Goal: Task Accomplishment & Management: Use online tool/utility

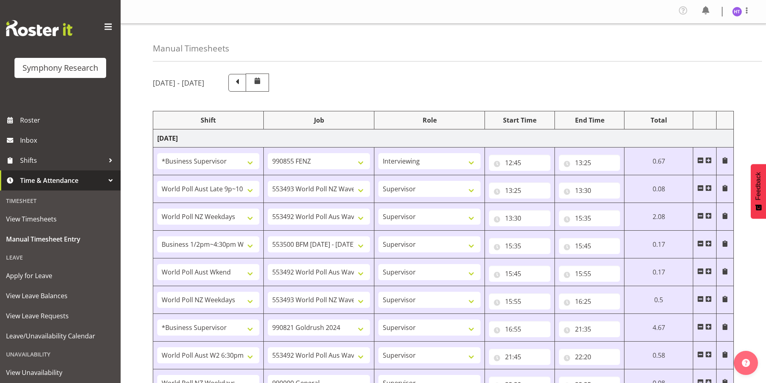
select select "1607"
select select "9636"
select select "57511"
select select "10527"
select select "45"
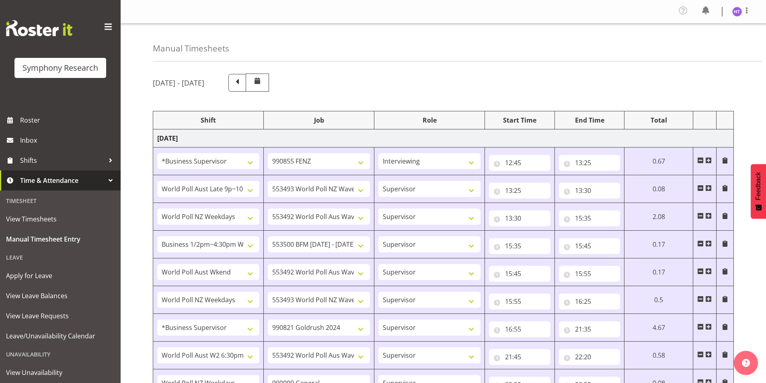
select select "41604"
select select "10499"
select select "45"
select select "103"
select select "10242"
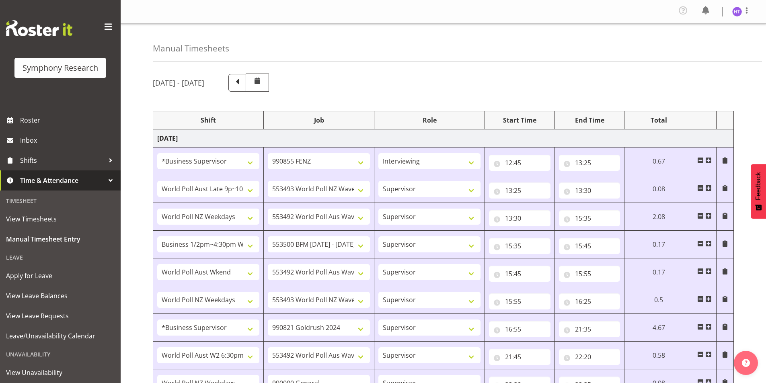
select select "45"
select select "11547"
select select "10499"
select select "45"
select select "41604"
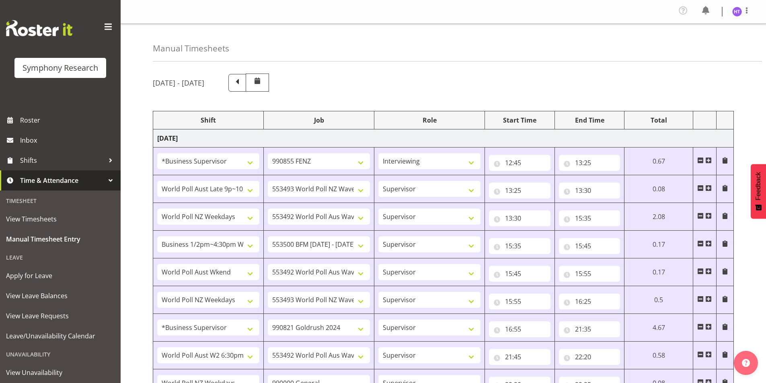
select select "10527"
select select "45"
select select "1607"
select select "7759"
select select "45"
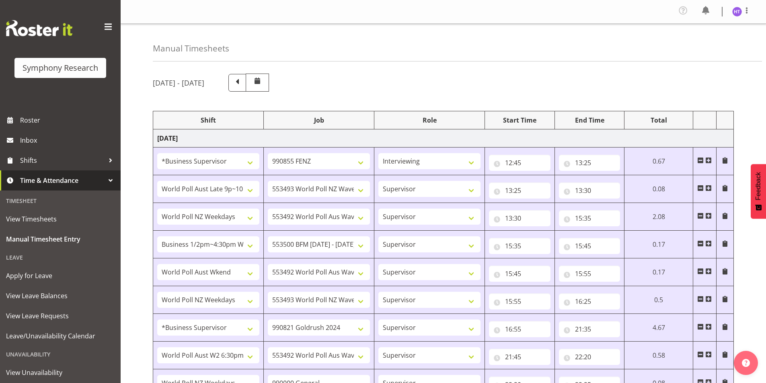
select select "56692"
select select "10499"
select select "45"
select select "41604"
select select "743"
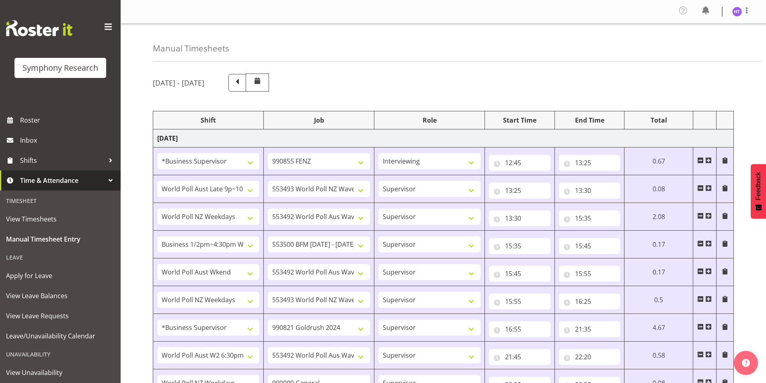
select select "45"
select select "48116"
select select "10527"
select select "45"
select select "1607"
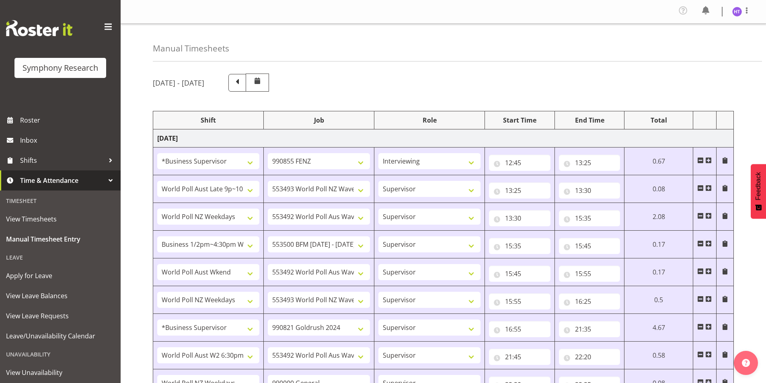
select select "10242"
select select "45"
select select "26078"
select select "9636"
select select "45"
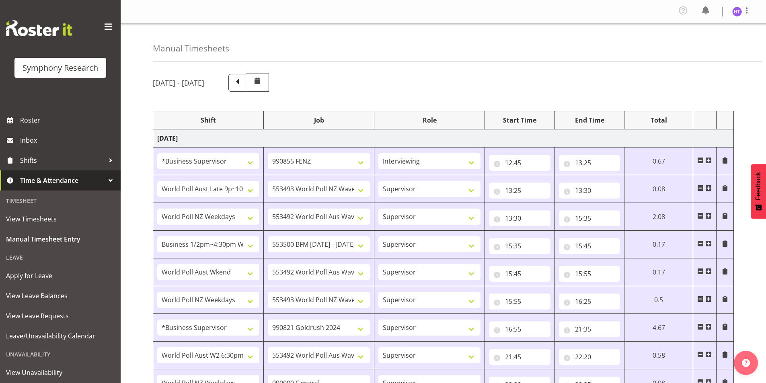
select select "56692"
select select "10549"
select select "45"
select select "41604"
select select "10499"
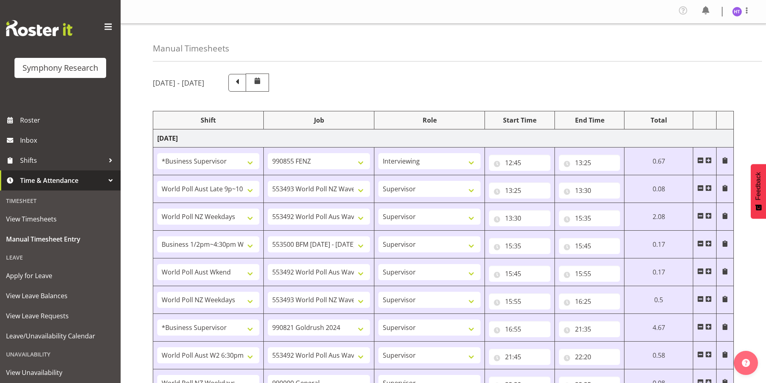
select select "45"
select select "11547"
select select "10527"
select select "45"
select select "41604"
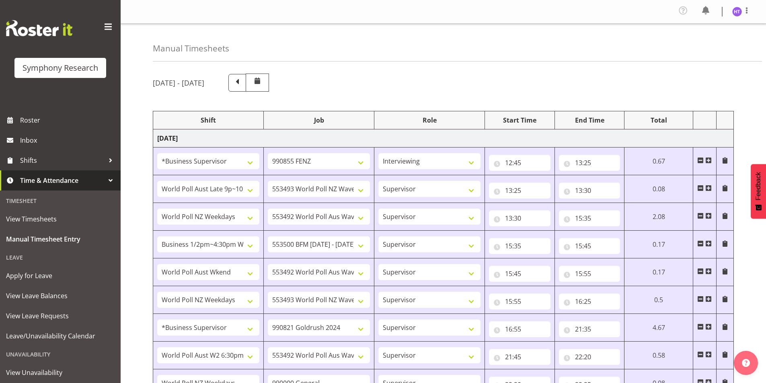
select select "10536"
select select "45"
select select "41604"
select select "10527"
select select "45"
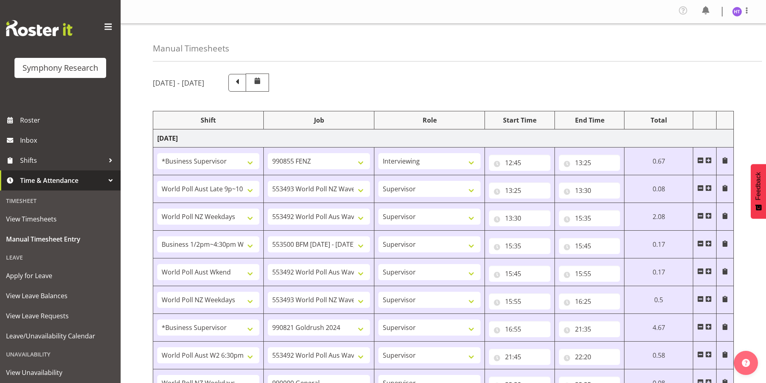
select select "11547"
select select "10499"
select select "45"
select select "41604"
select select "743"
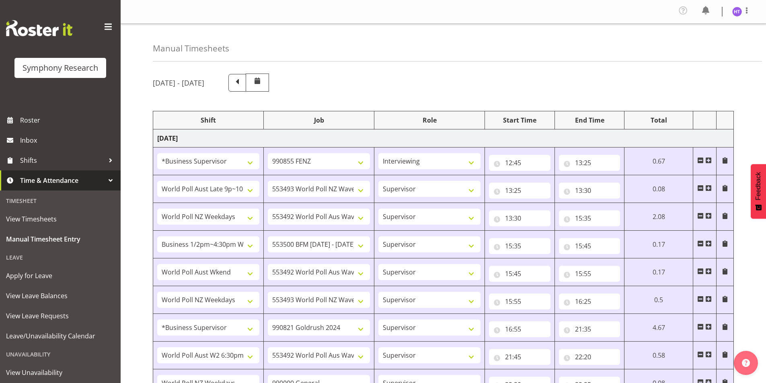
select select "45"
select select "1607"
select select "10576"
select select "45"
select select "1607"
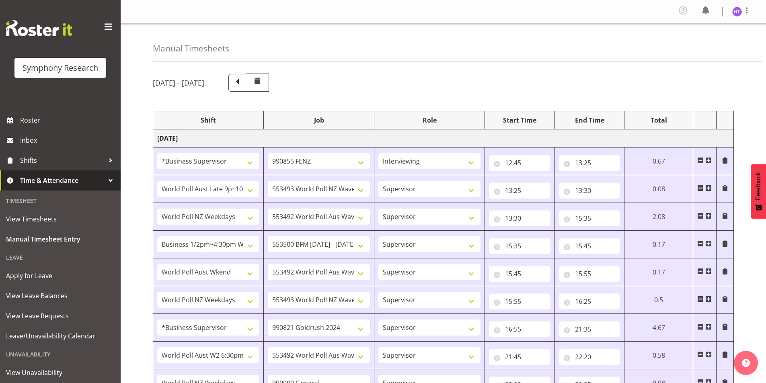
select select "9636"
select select "45"
select select "56692"
select select "10242"
select select "45"
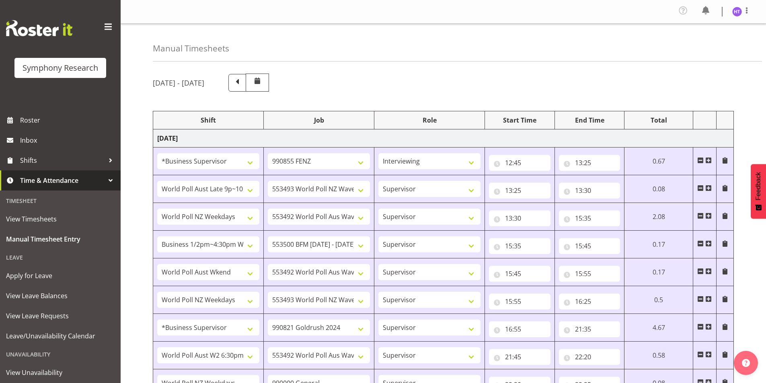
select select "41604"
select select "10536"
select select "45"
select select "11547"
select select "7759"
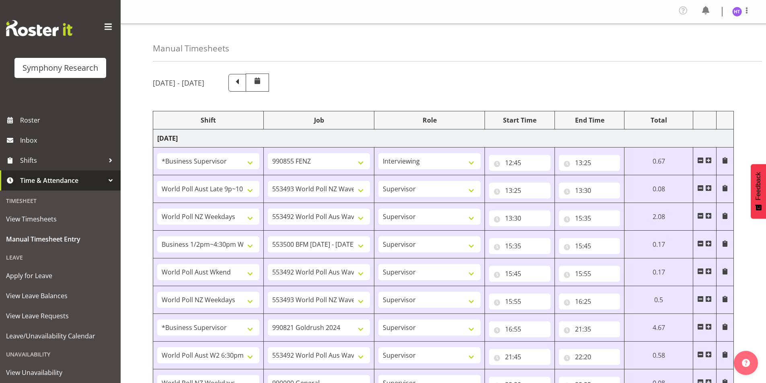
select select "45"
select select "41604"
select select "743"
select select "45"
select select "56692"
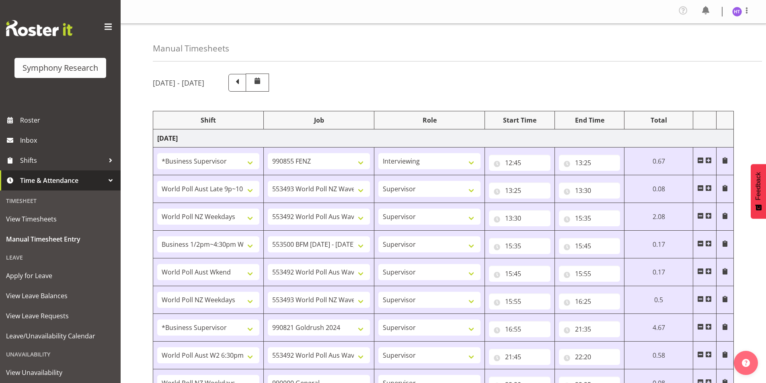
select select "743"
select select "45"
select select "56692"
select select "10574"
select select "45"
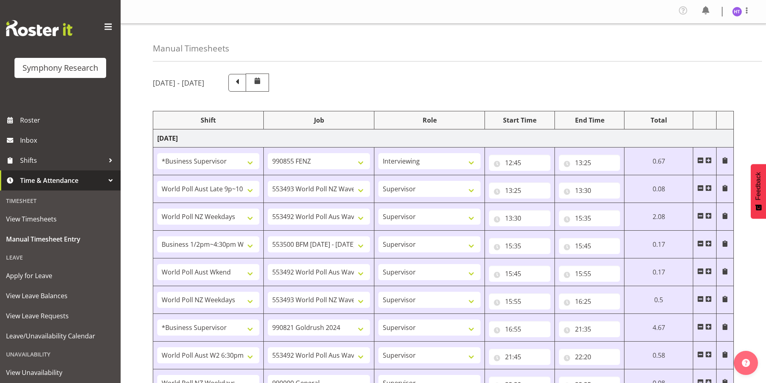
select select "80467"
select select "7759"
select select "45"
select select "81299"
select select "10574"
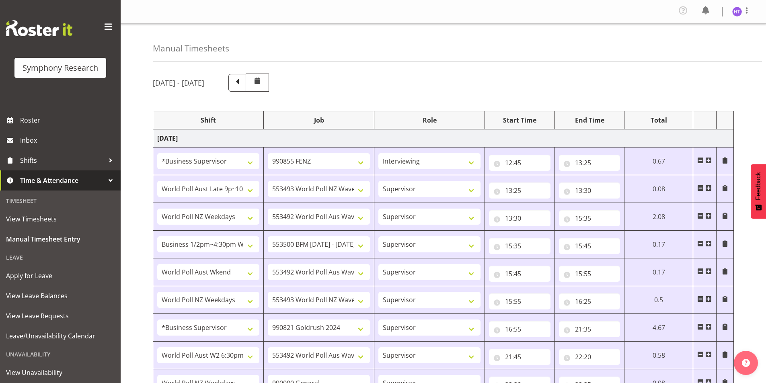
select select "45"
select select "56692"
select select "10242"
select select "45"
select select "81299"
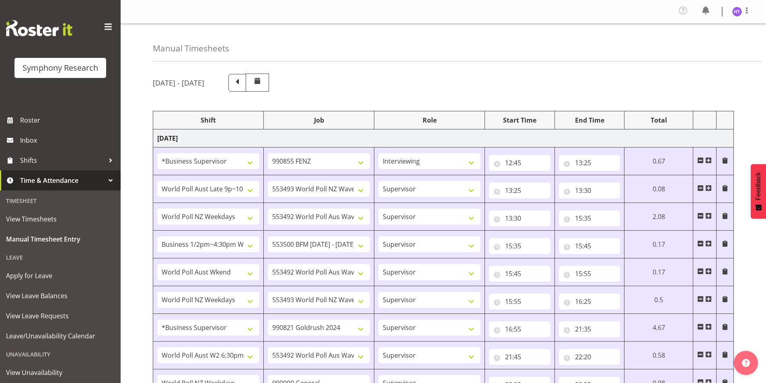
select select "10536"
select select "45"
select select "81299"
select select "743"
select select "45"
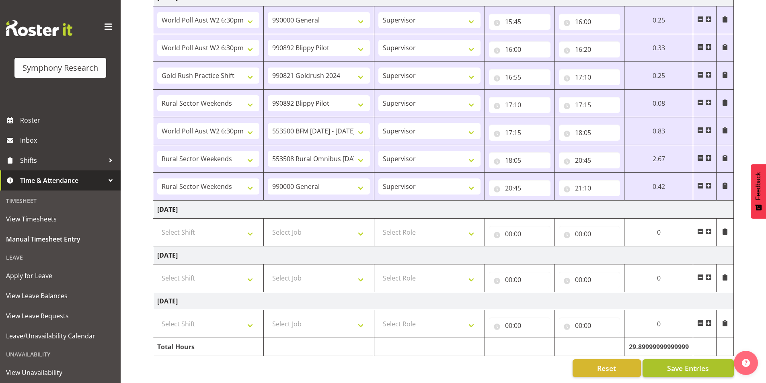
click at [694, 365] on span "Save Entries" at bounding box center [688, 368] width 42 height 10
